Goal: Communication & Community: Ask a question

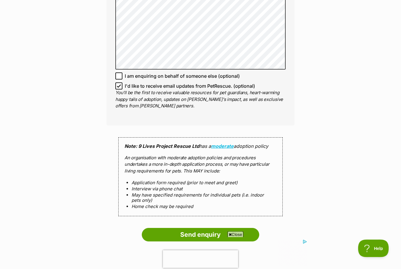
scroll to position [468, 0]
click at [210, 228] on input "Send enquiry" at bounding box center [200, 234] width 117 height 13
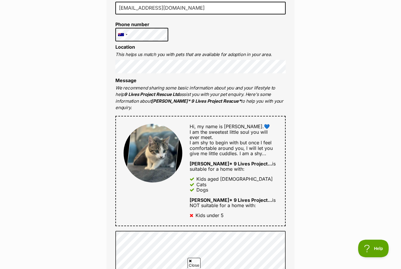
scroll to position [222, 0]
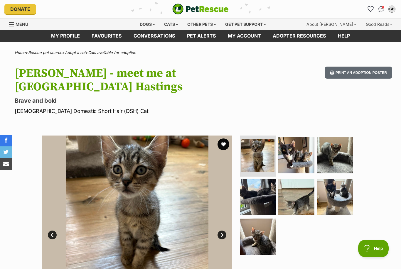
click at [297, 140] on img at bounding box center [296, 155] width 36 height 36
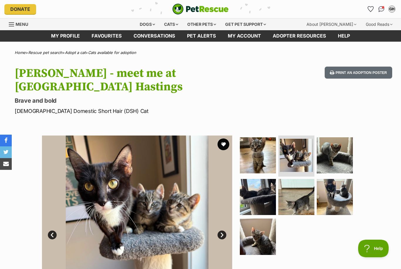
click at [337, 143] on img at bounding box center [335, 155] width 36 height 36
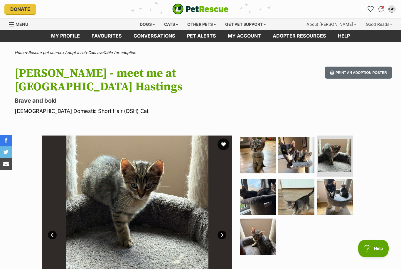
click at [254, 187] on img at bounding box center [258, 197] width 36 height 36
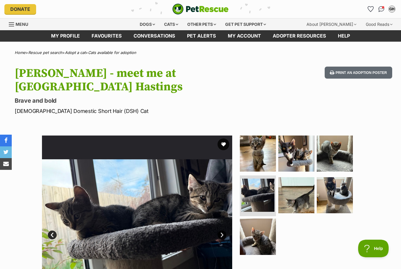
click at [295, 182] on img at bounding box center [296, 195] width 36 height 36
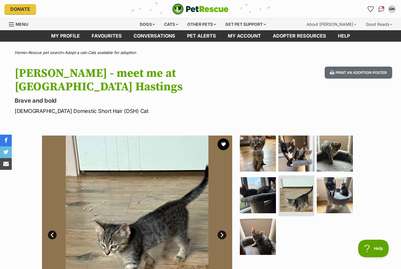
click at [337, 177] on img at bounding box center [335, 195] width 36 height 36
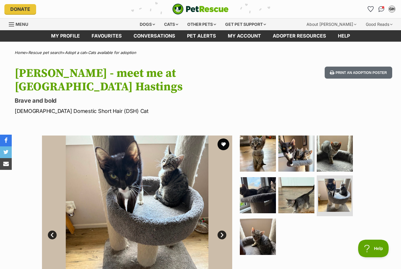
click at [254, 220] on img at bounding box center [258, 237] width 36 height 36
